Goal: Find specific fact: Find specific fact

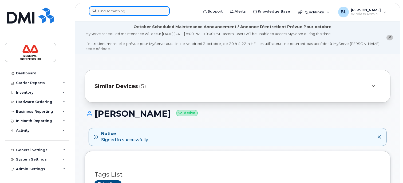
click at [113, 10] on input at bounding box center [129, 11] width 81 height 10
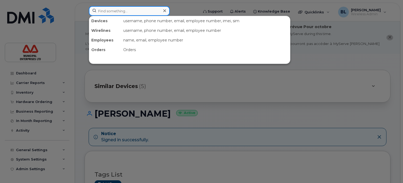
paste input "[PHONE_NUMBER]"
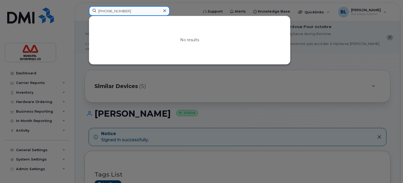
click at [115, 12] on input "[PHONE_NUMBER]" at bounding box center [129, 11] width 81 height 10
click at [106, 10] on input "506-3754866" at bounding box center [129, 11] width 81 height 10
click at [107, 11] on input "506-3754866" at bounding box center [129, 11] width 81 height 10
click at [125, 11] on input "5063754866" at bounding box center [129, 11] width 81 height 10
type input "5063754866"
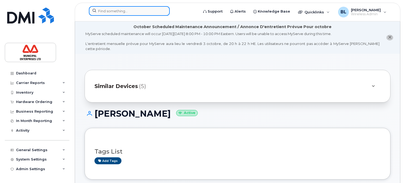
click at [113, 9] on input at bounding box center [129, 11] width 81 height 10
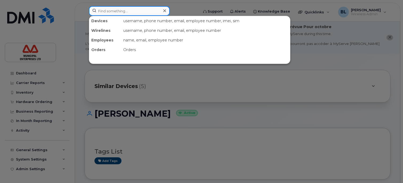
paste input "[PHONE_NUMBER]"
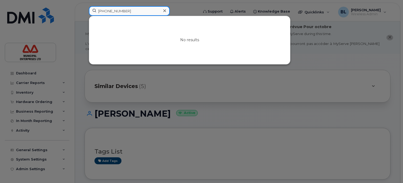
click at [115, 10] on input "[PHONE_NUMBER]" at bounding box center [129, 11] width 81 height 10
click at [107, 12] on input "506-3754866" at bounding box center [129, 11] width 81 height 10
drag, startPoint x: 127, startPoint y: 11, endPoint x: 84, endPoint y: 13, distance: 42.8
click at [85, 13] on div "5063754866 No results" at bounding box center [142, 12] width 115 height 12
click at [124, 10] on input "5063754866" at bounding box center [129, 11] width 81 height 10
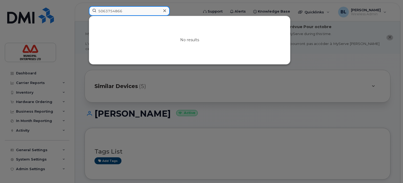
type input "5063754866"
click at [166, 10] on icon at bounding box center [164, 11] width 3 height 4
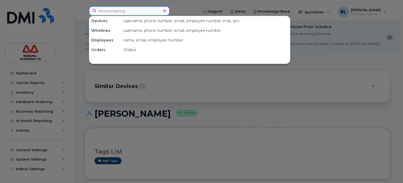
click at [106, 11] on input at bounding box center [129, 11] width 81 height 10
paste input "506) 323-0849"
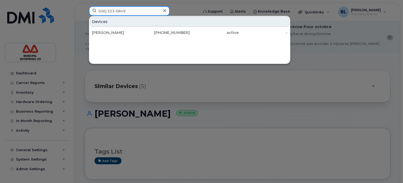
type input "506) 323-0849"
